Goal: Navigation & Orientation: Find specific page/section

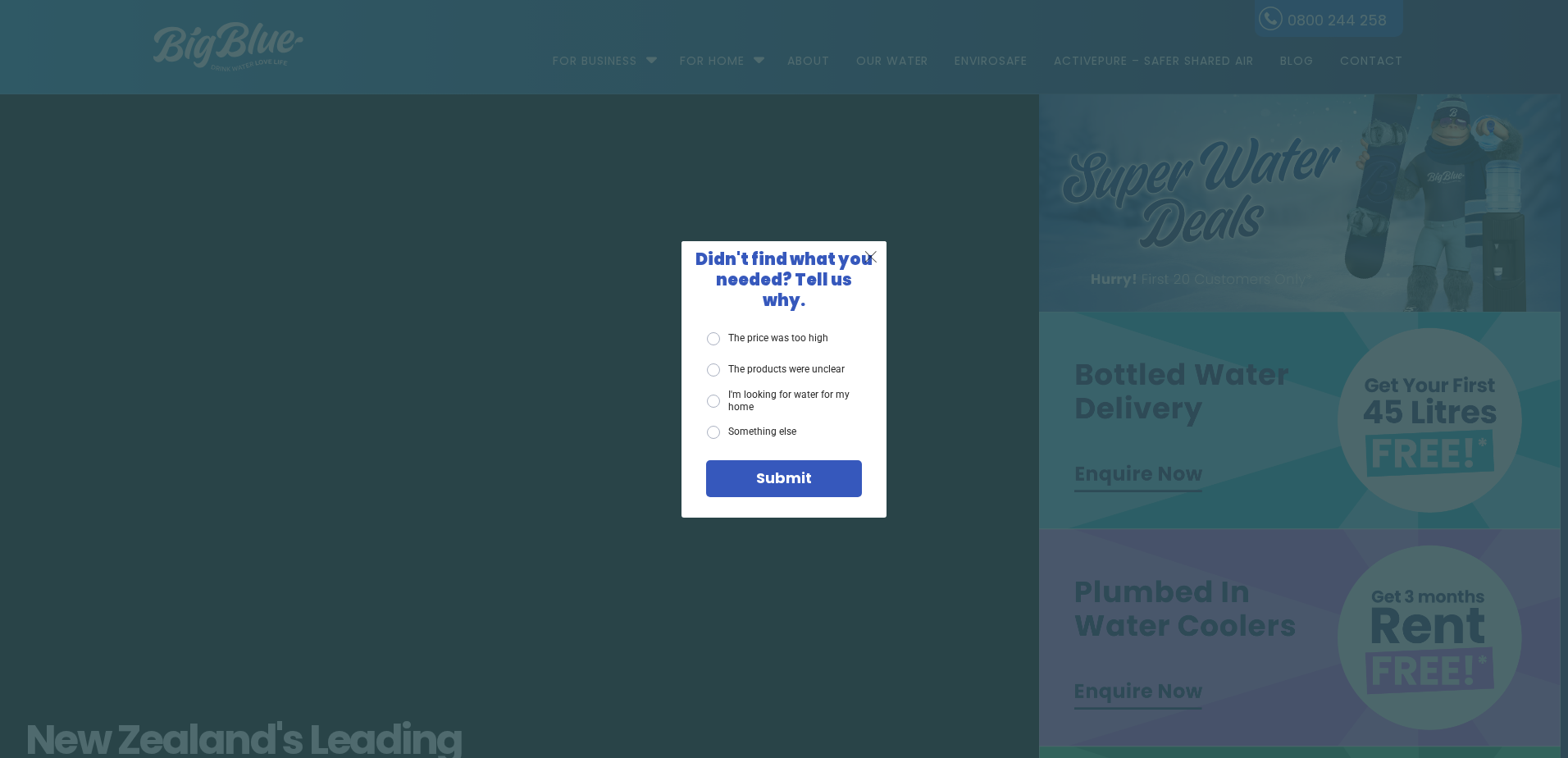
click at [873, 267] on span "X" at bounding box center [871, 256] width 14 height 21
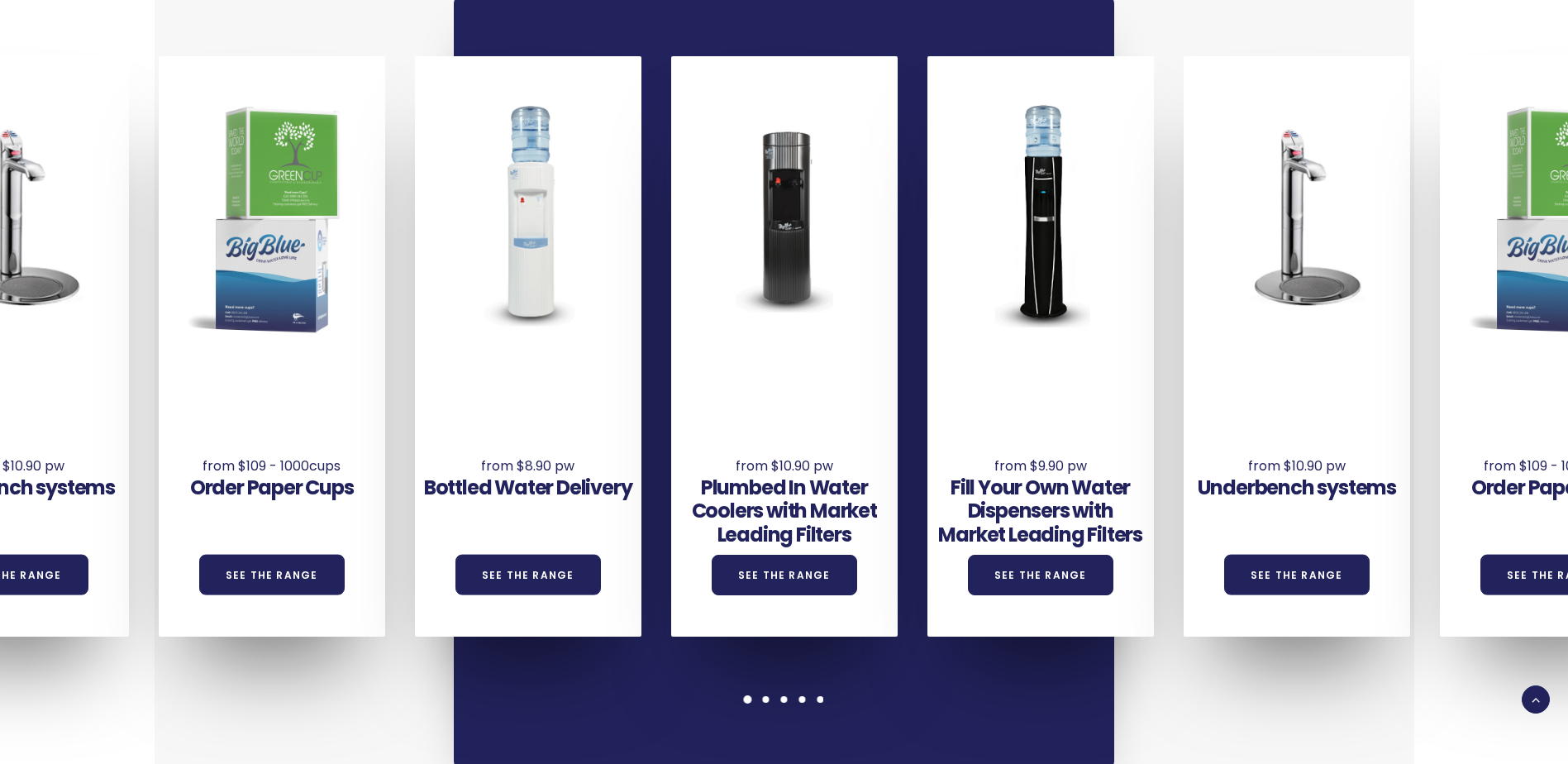
scroll to position [1240, 0]
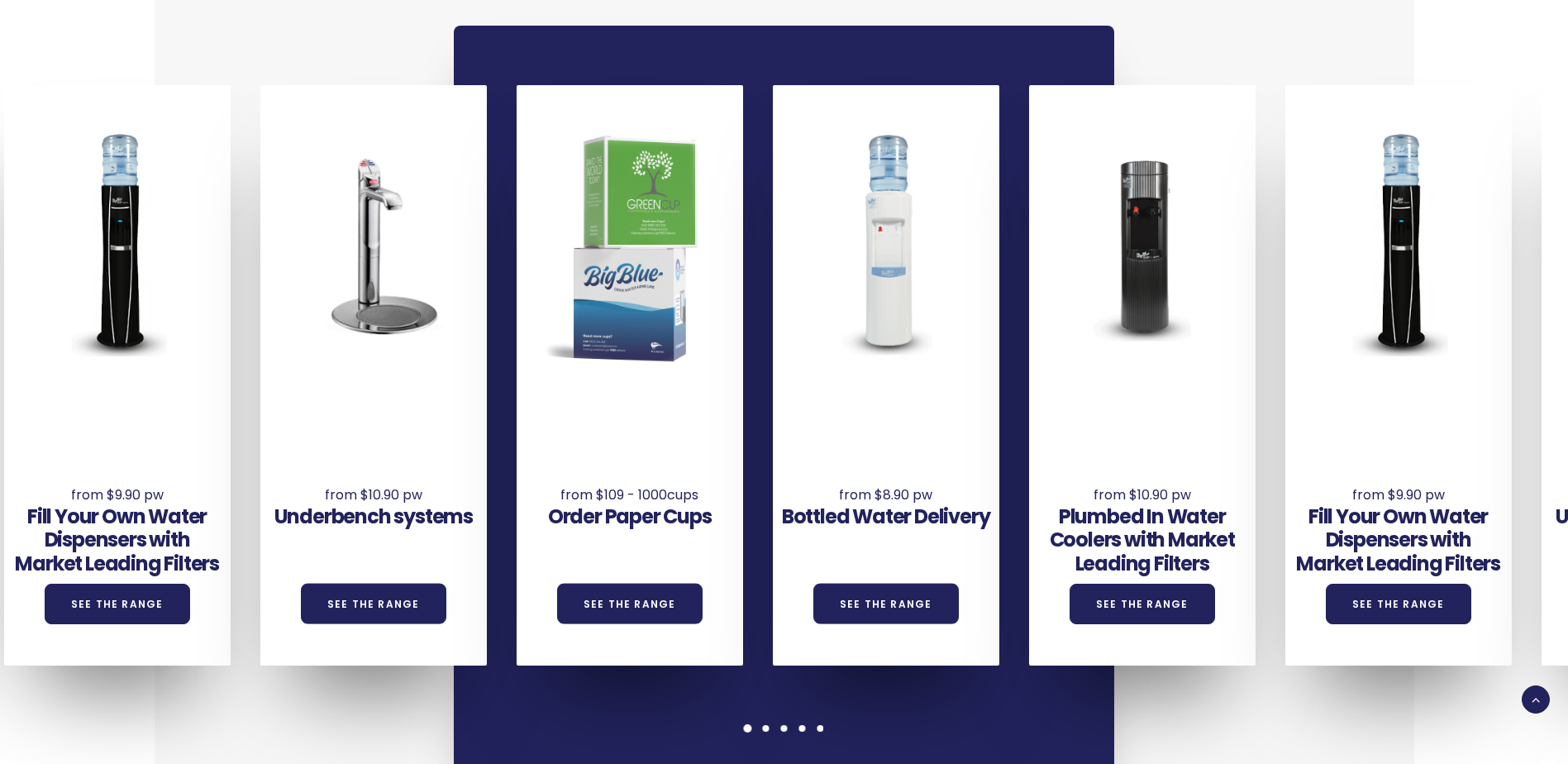
drag, startPoint x: 1210, startPoint y: 627, endPoint x: 466, endPoint y: 643, distance: 744.2
click at [460, 453] on div "Underbench systems See the Range Order Paper Cups See the Range Bottled Water D…" at bounding box center [784, 410] width 660 height 771
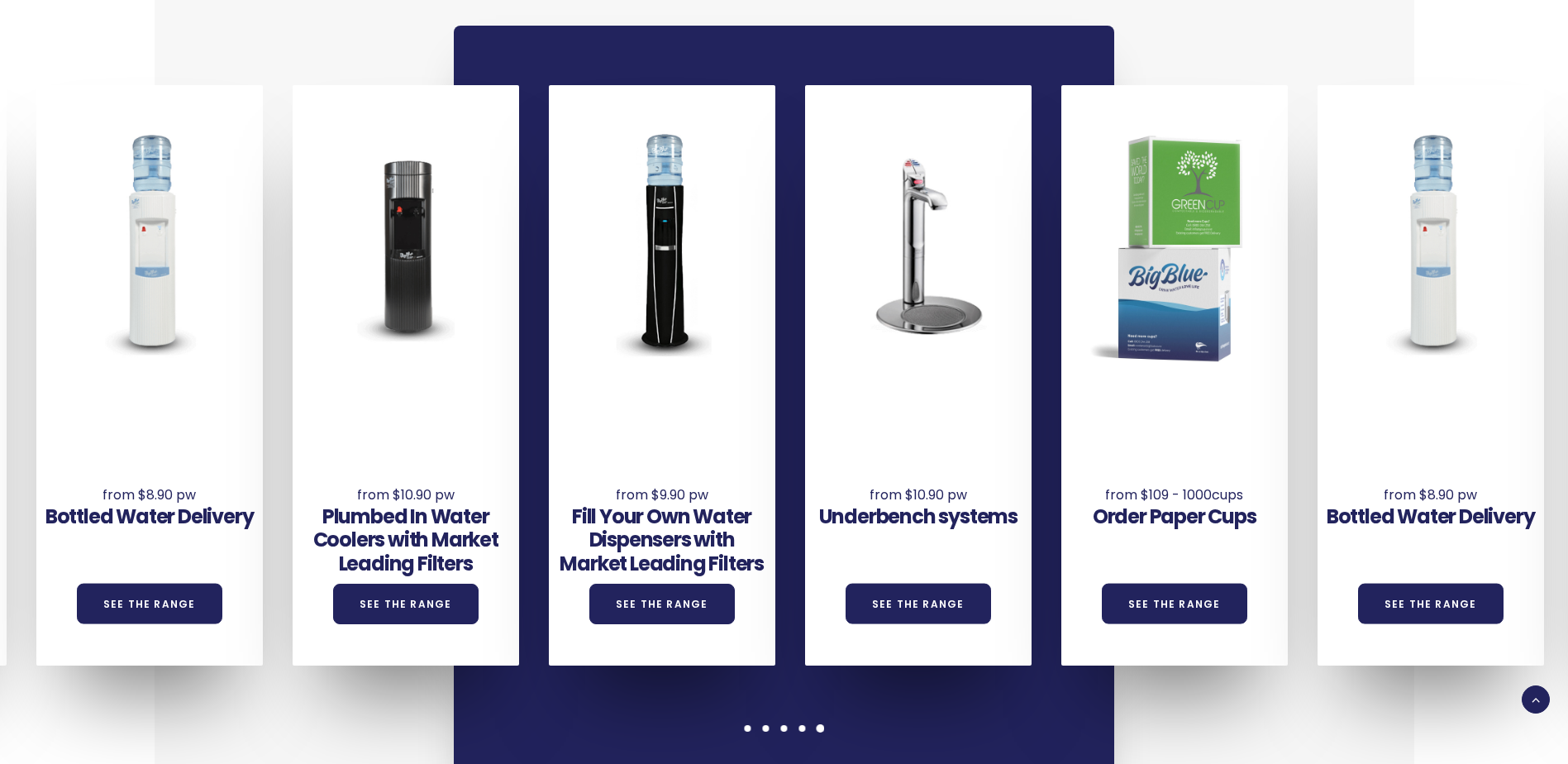
drag, startPoint x: 1471, startPoint y: 608, endPoint x: 839, endPoint y: 629, distance: 632.3
click at [839, 453] on div "Underbench systems See the Range Order Paper Cups See the Range Bottled Water D…" at bounding box center [933, 374] width 3076 height 580
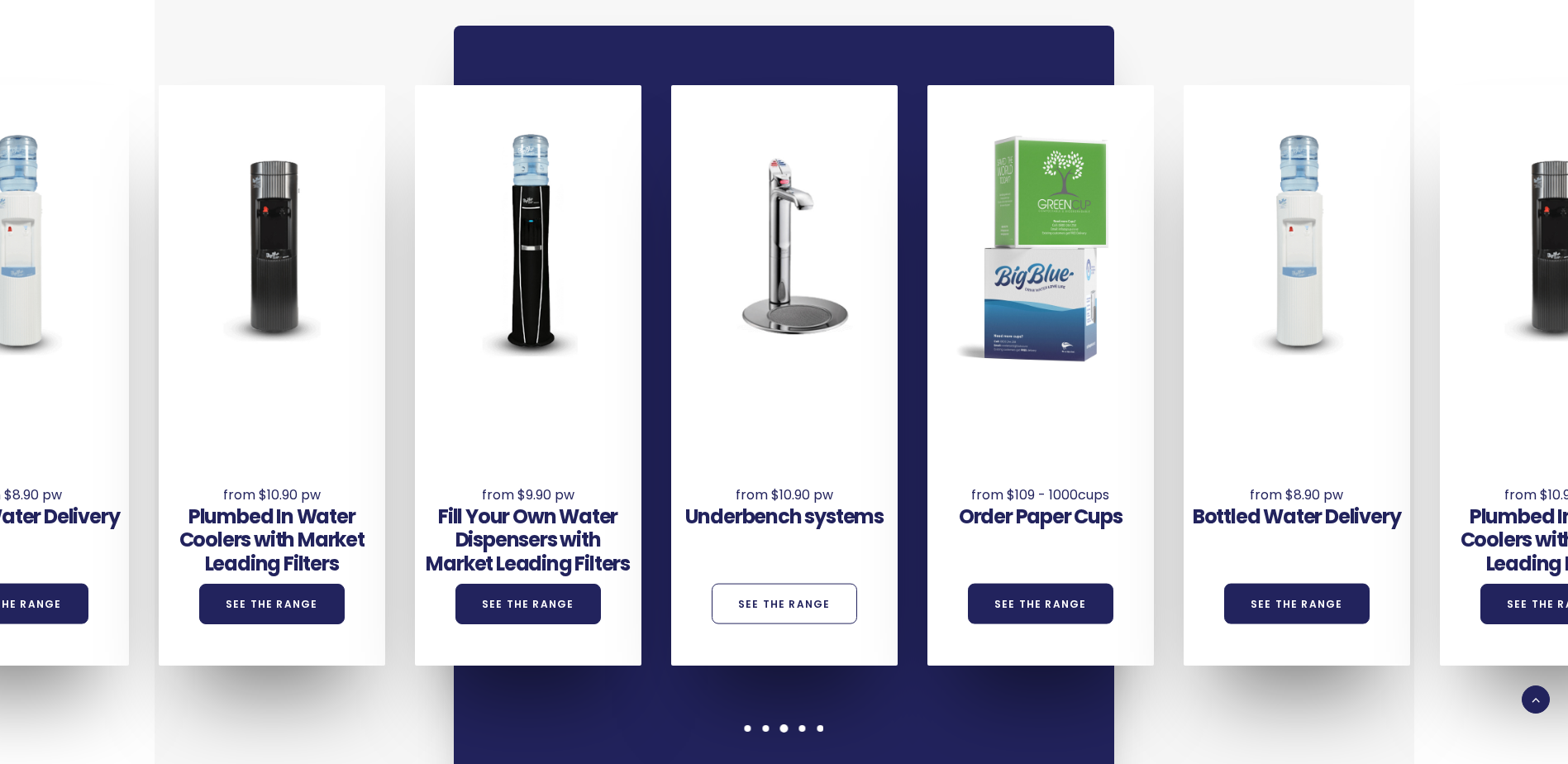
click at [782, 453] on link "See the Range" at bounding box center [784, 603] width 145 height 41
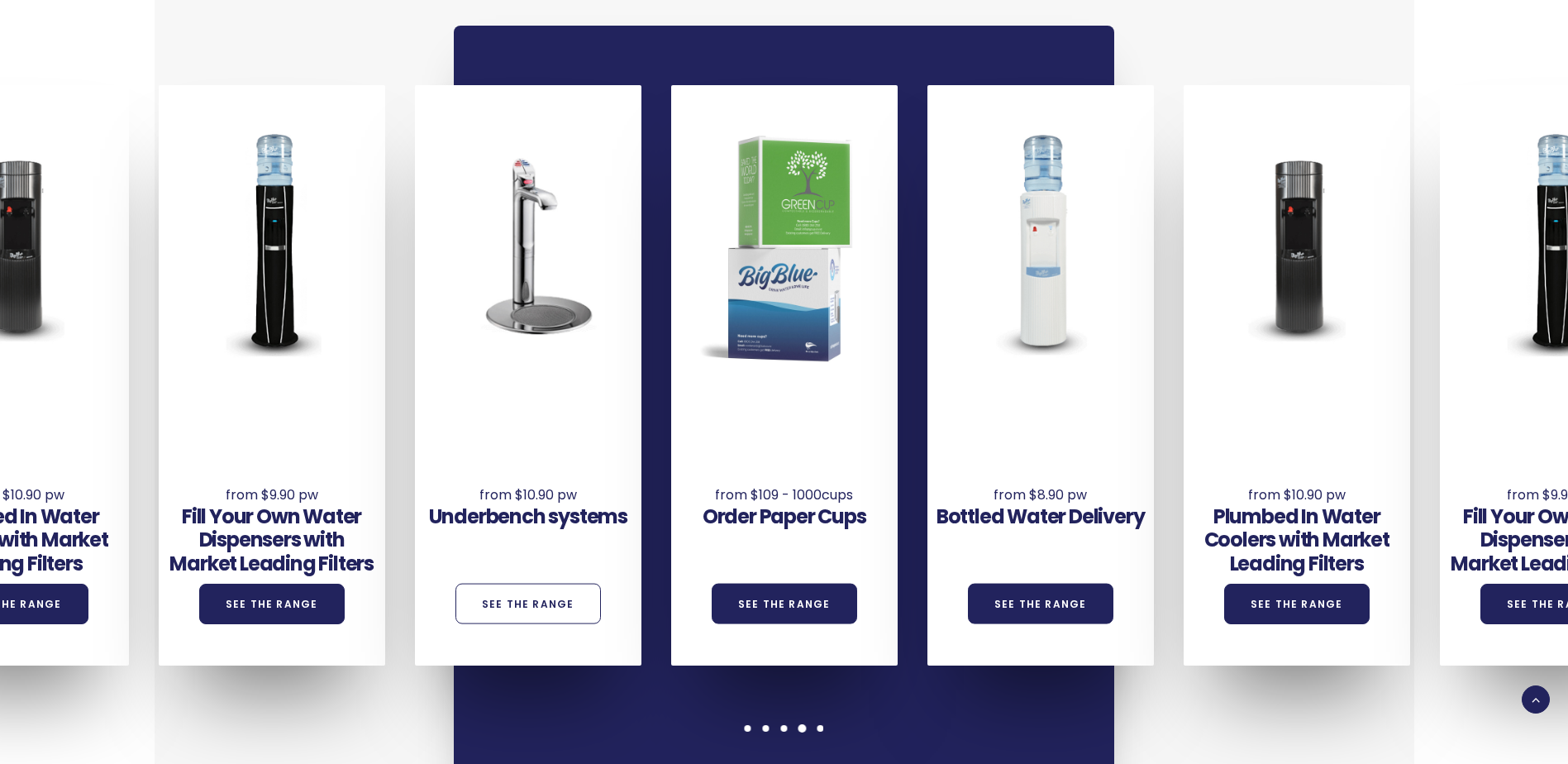
click at [522, 453] on link "See the Range" at bounding box center [528, 603] width 145 height 41
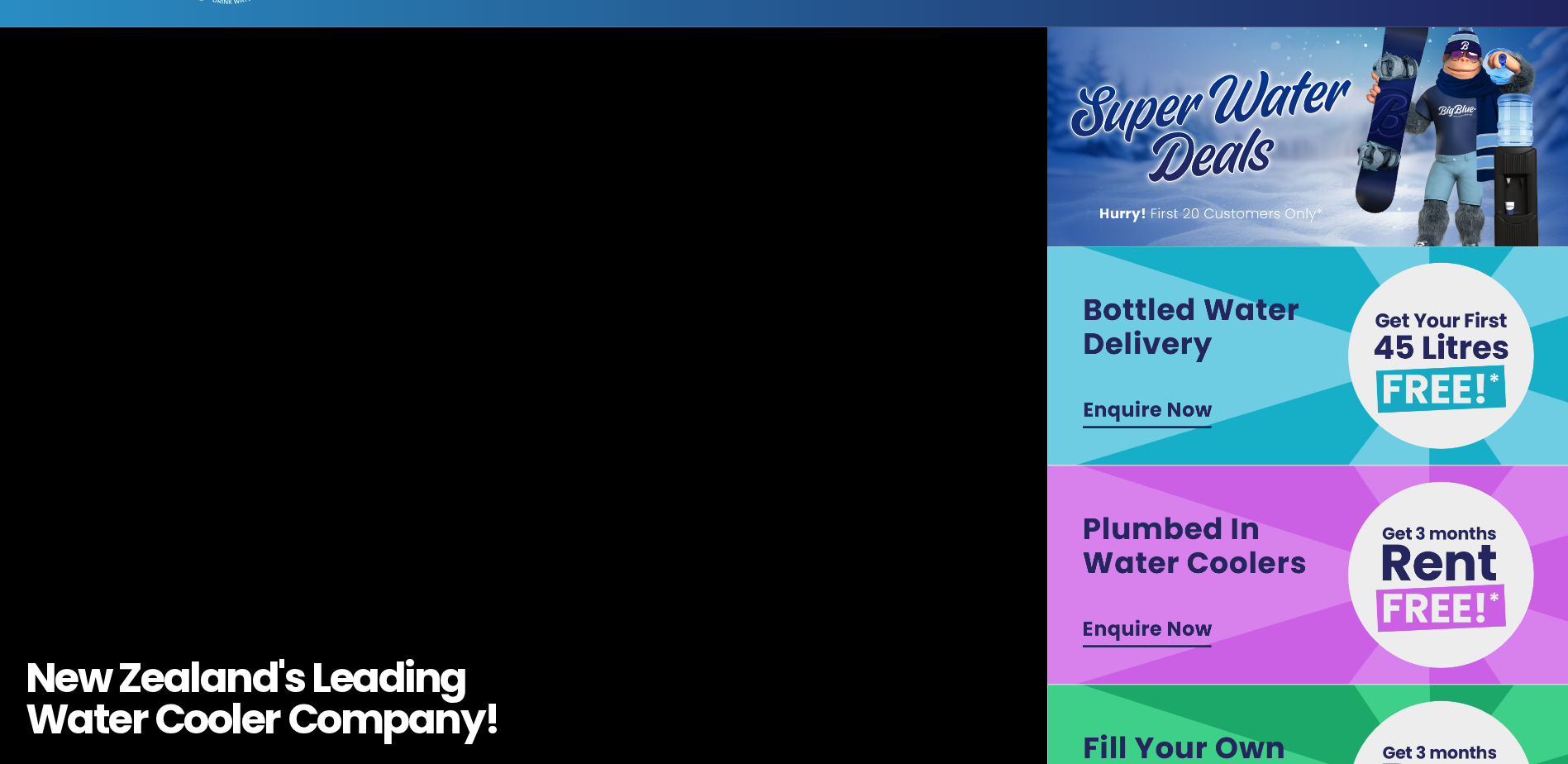
scroll to position [0, 0]
